Goal: Task Accomplishment & Management: Manage account settings

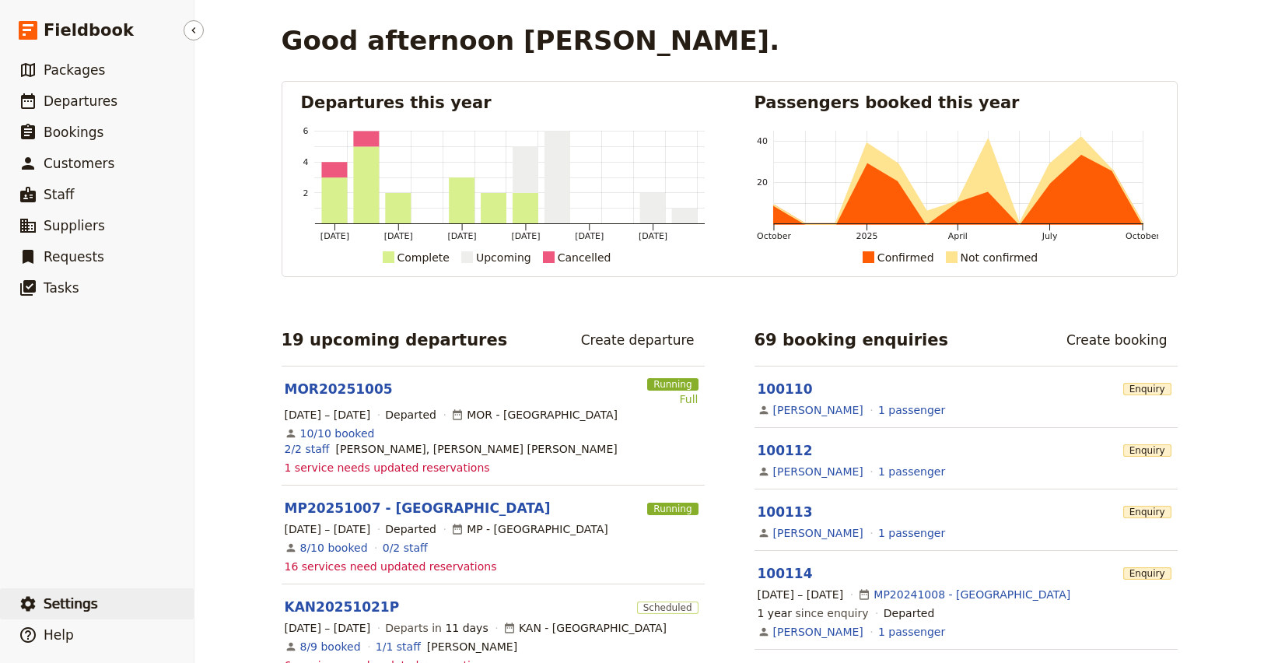
click at [99, 607] on button "​ Settings" at bounding box center [97, 603] width 194 height 31
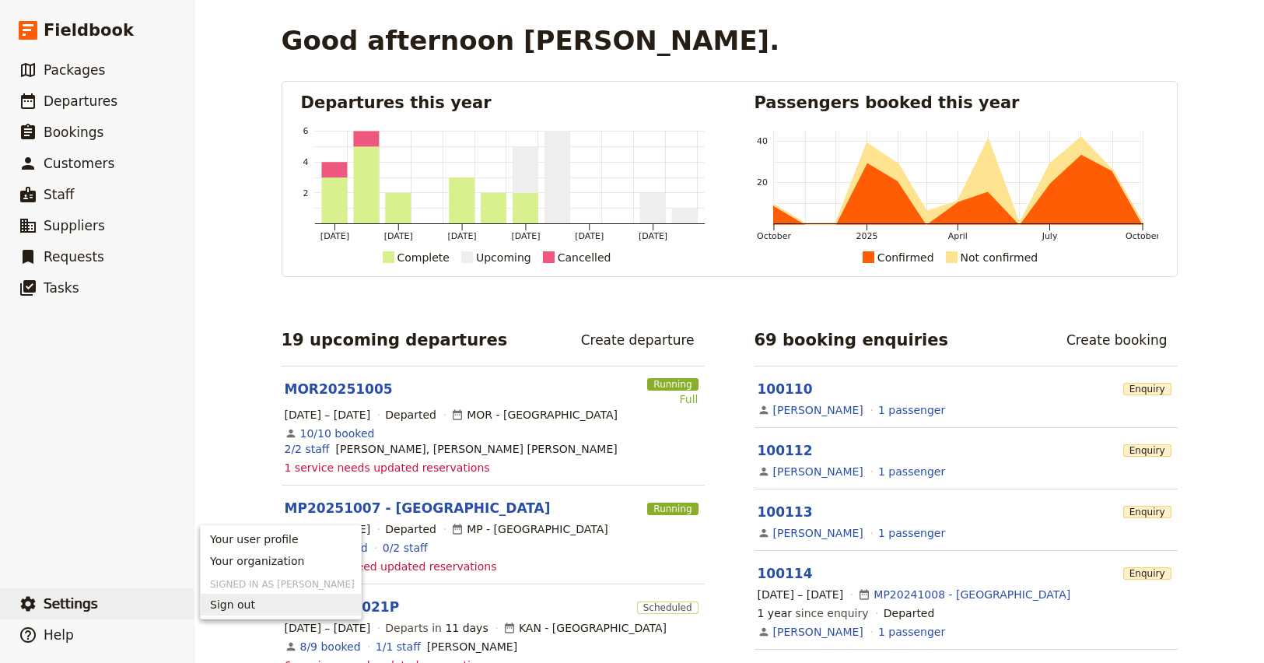
click at [230, 608] on span "Sign out" at bounding box center [232, 605] width 45 height 16
